Goal: Task Accomplishment & Management: Use online tool/utility

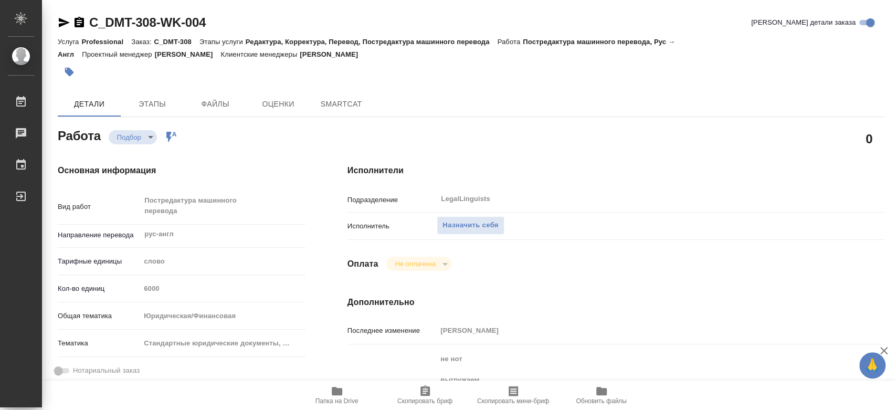
type textarea "x"
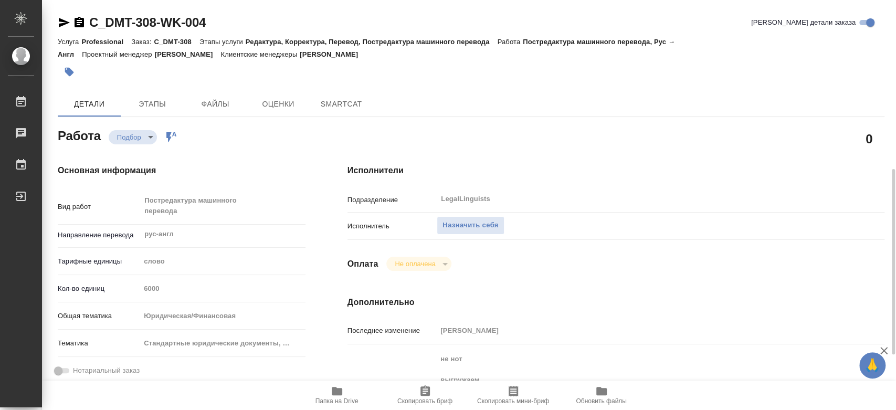
scroll to position [117, 0]
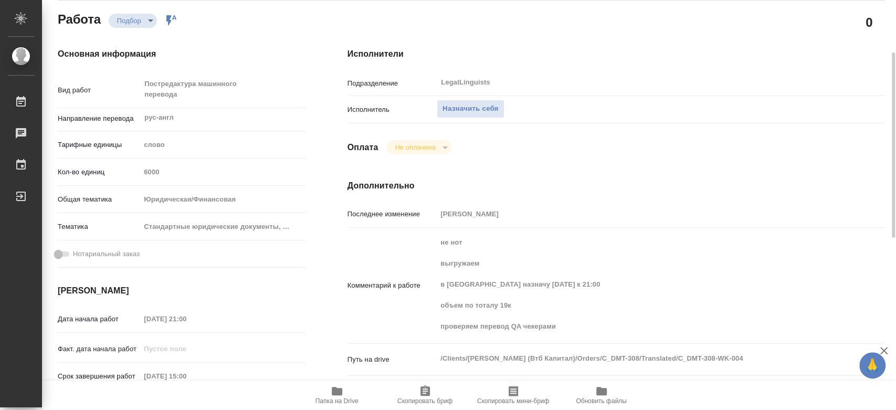
type textarea "x"
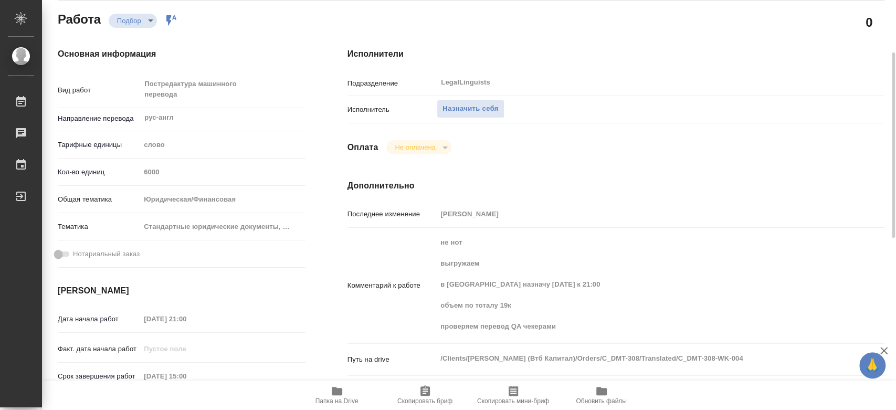
type textarea "x"
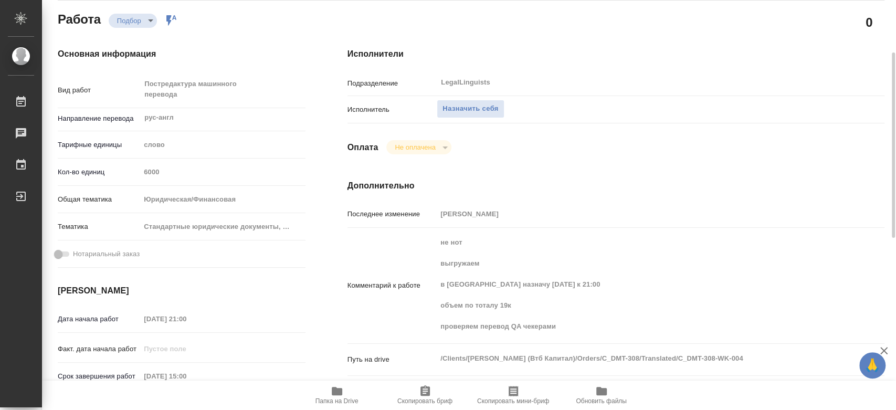
type textarea "x"
